Goal: Transaction & Acquisition: Book appointment/travel/reservation

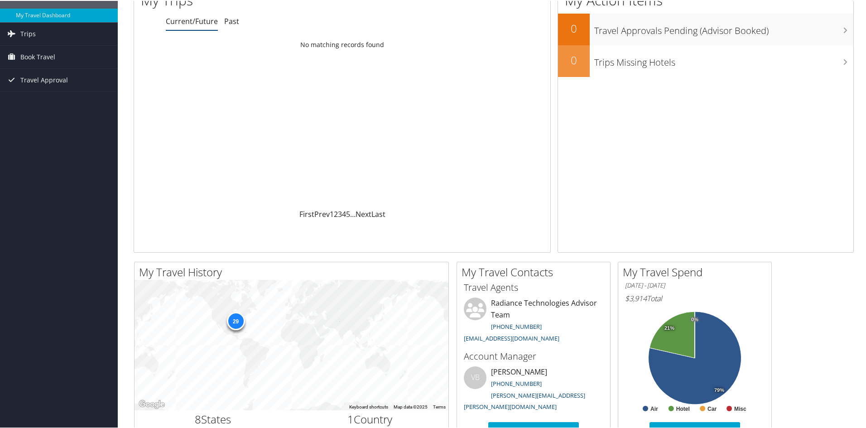
scroll to position [91, 0]
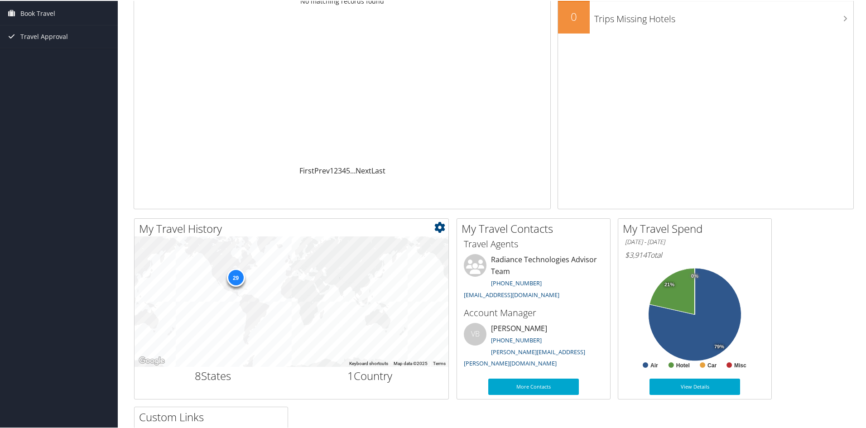
click at [242, 278] on div "29" at bounding box center [236, 277] width 18 height 18
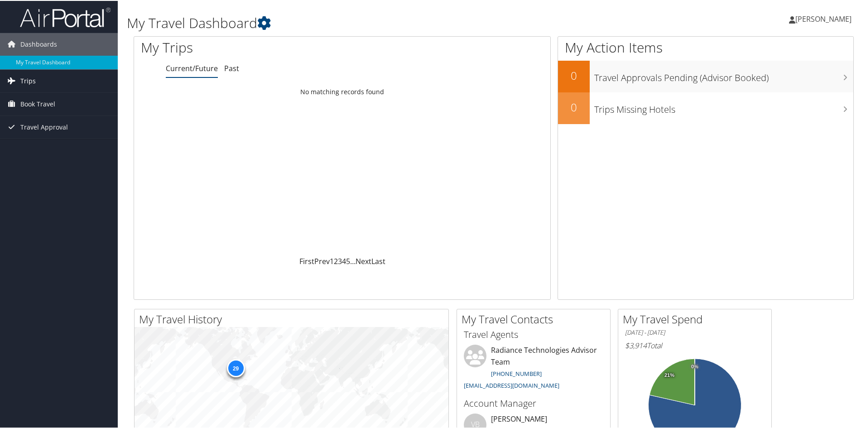
click at [65, 81] on link "Trips" at bounding box center [59, 80] width 118 height 23
click at [55, 149] on span "Book Travel" at bounding box center [37, 144] width 35 height 23
click at [68, 199] on link "Travel Approval" at bounding box center [59, 208] width 118 height 23
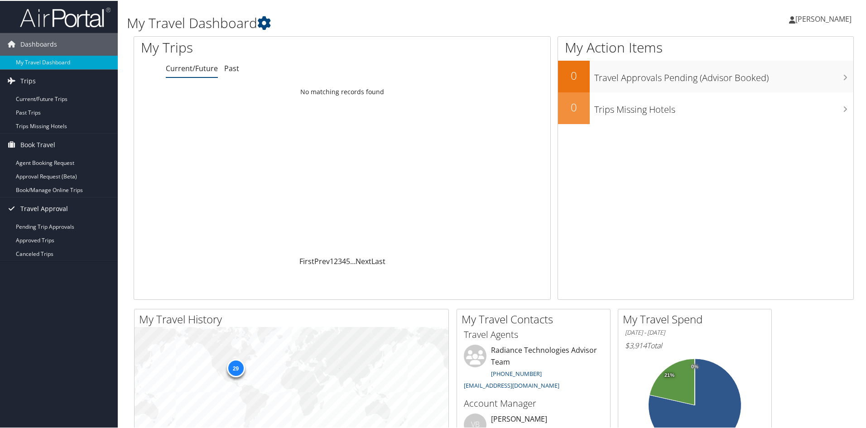
click at [68, 197] on link "Travel Approval" at bounding box center [59, 208] width 118 height 23
click at [70, 192] on link "Book/Manage Online Trips" at bounding box center [59, 190] width 118 height 14
